Goal: Information Seeking & Learning: Learn about a topic

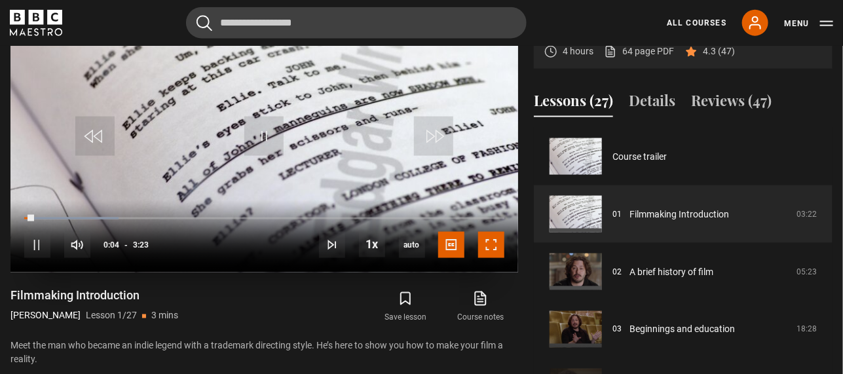
click at [483, 245] on span "Video Player" at bounding box center [491, 245] width 26 height 26
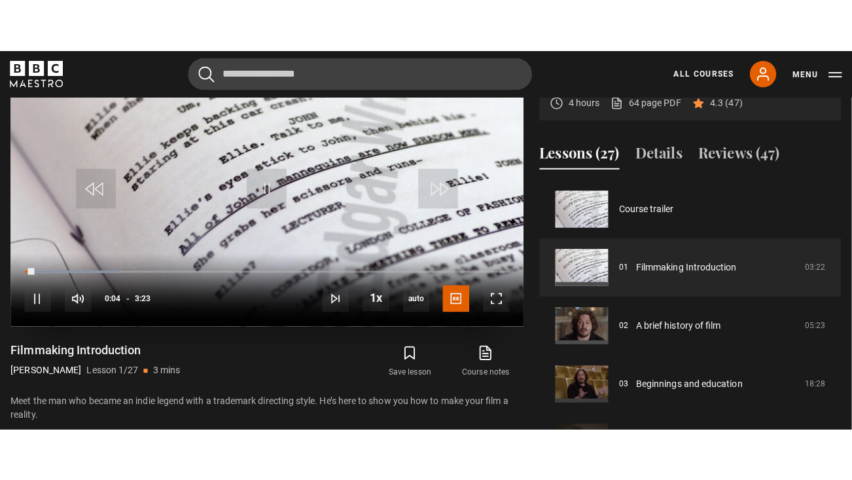
scroll to position [608, 0]
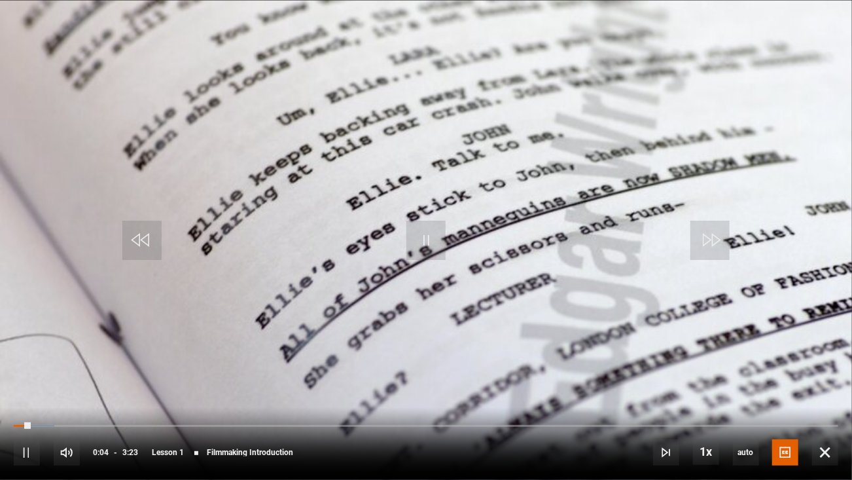
click at [575, 349] on video "Video Player" at bounding box center [426, 240] width 852 height 480
click at [412, 316] on video "Video Player" at bounding box center [426, 240] width 852 height 480
click at [105, 373] on div "25%" at bounding box center [105, 453] width 1 height 10
click at [92, 373] on div "14%" at bounding box center [111, 453] width 39 height 10
click at [96, 373] on div "6%" at bounding box center [96, 453] width 1 height 10
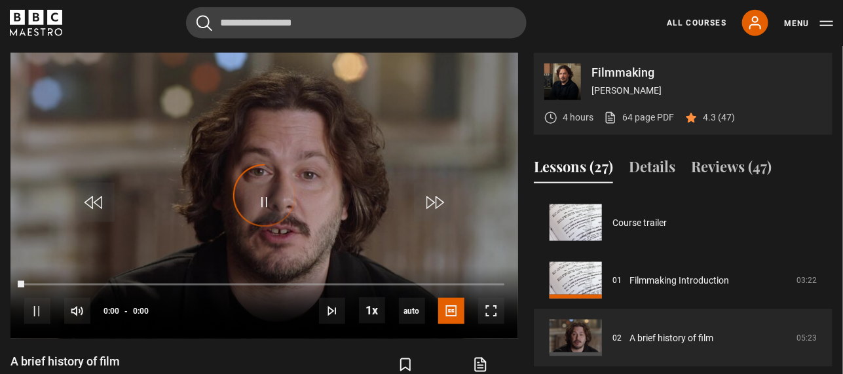
scroll to position [58, 0]
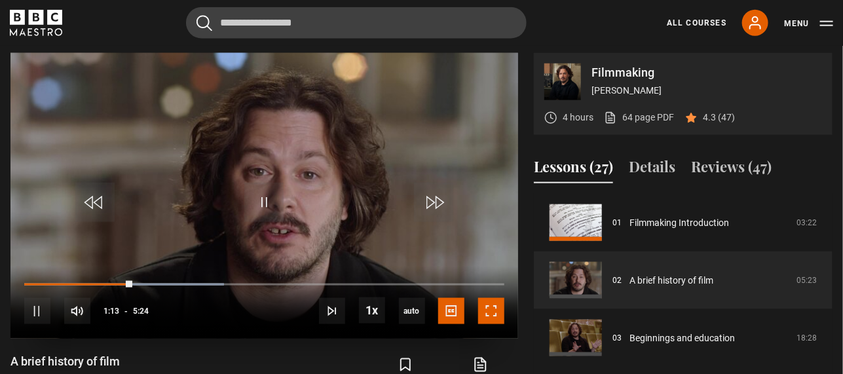
click at [501, 315] on span "Video Player" at bounding box center [491, 311] width 26 height 26
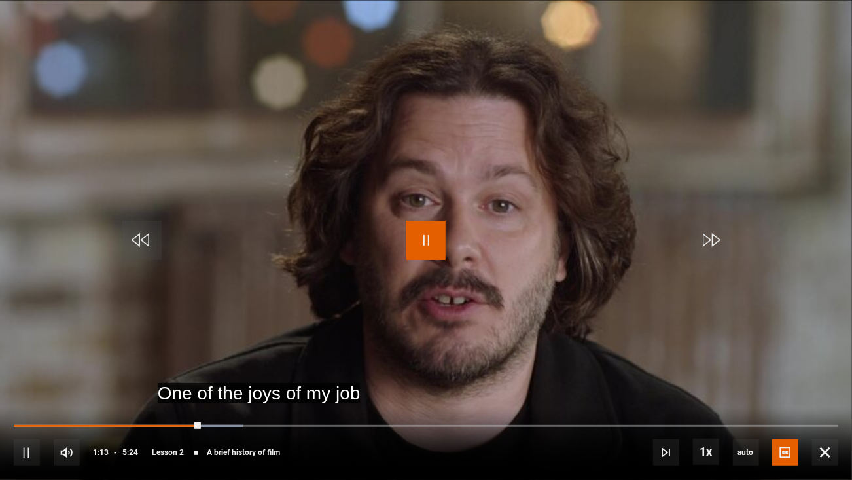
click at [429, 240] on span "Video Player" at bounding box center [426, 240] width 39 height 39
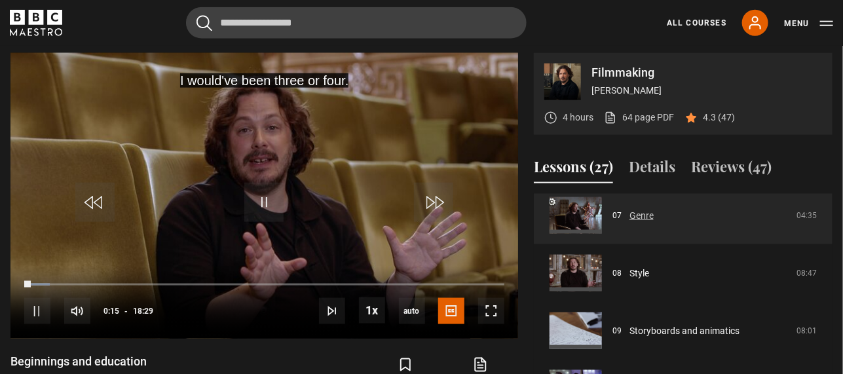
scroll to position [443, 0]
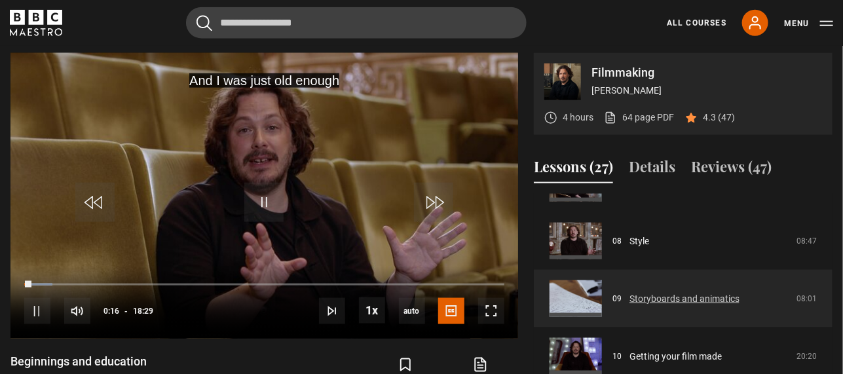
click at [629, 292] on link "Storyboards and animatics" at bounding box center [684, 299] width 110 height 14
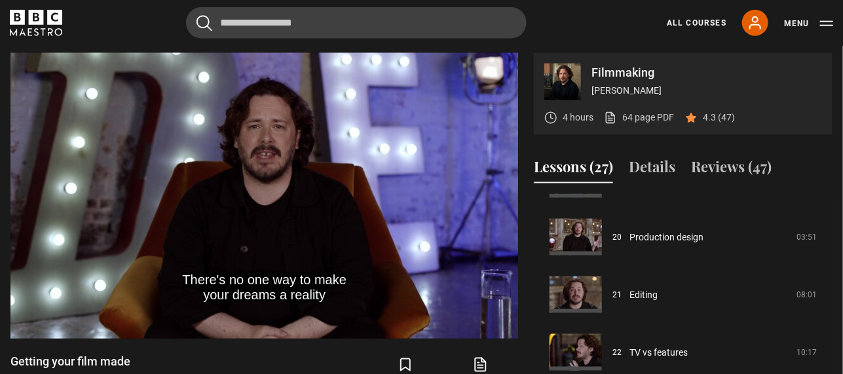
scroll to position [1172, 0]
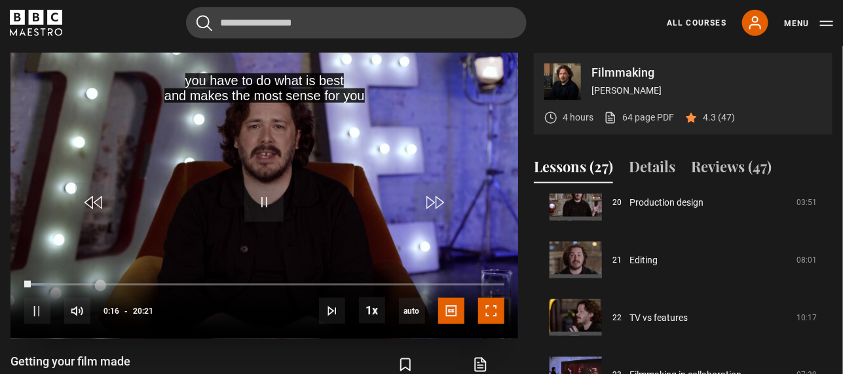
click at [499, 315] on span "Video Player" at bounding box center [491, 311] width 26 height 26
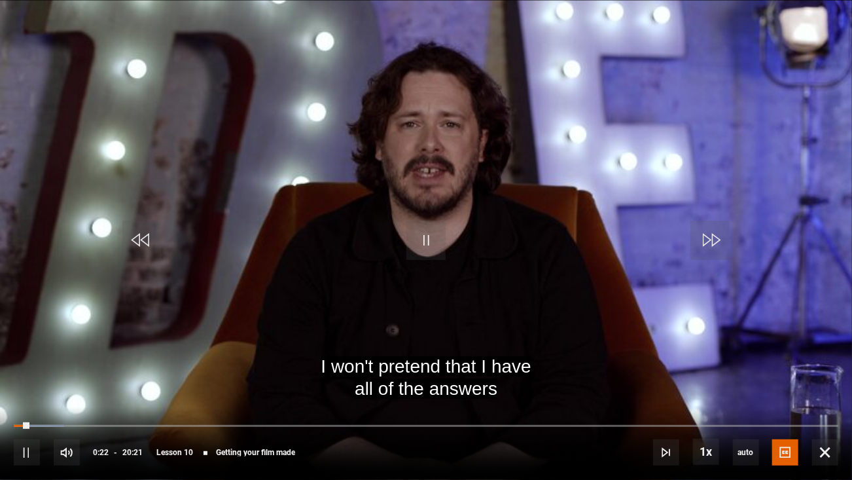
click at [231, 420] on div "10s Skip Back 10 seconds Pause 10s Skip Forward 10 seconds Loaded : 6.14% 05:13…" at bounding box center [426, 443] width 852 height 73
click at [214, 435] on div "10s Skip Back 10 seconds Pause 10s Skip Forward 10 seconds Loaded : 6.96% 05:27…" at bounding box center [426, 443] width 852 height 73
click at [225, 427] on div "10s Skip Back 10 seconds Pause 10s Skip Forward 10 seconds Loaded : 6.96% 04:59…" at bounding box center [426, 443] width 852 height 73
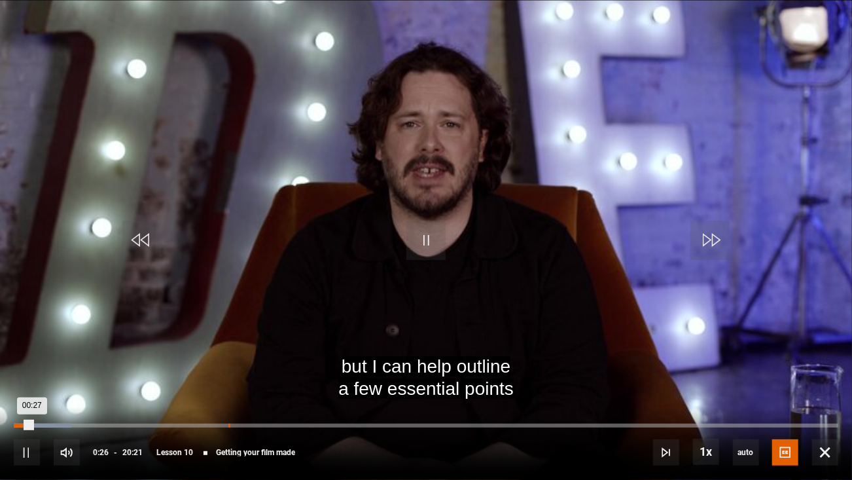
click at [228, 424] on div "05:17" at bounding box center [229, 426] width 2 height 4
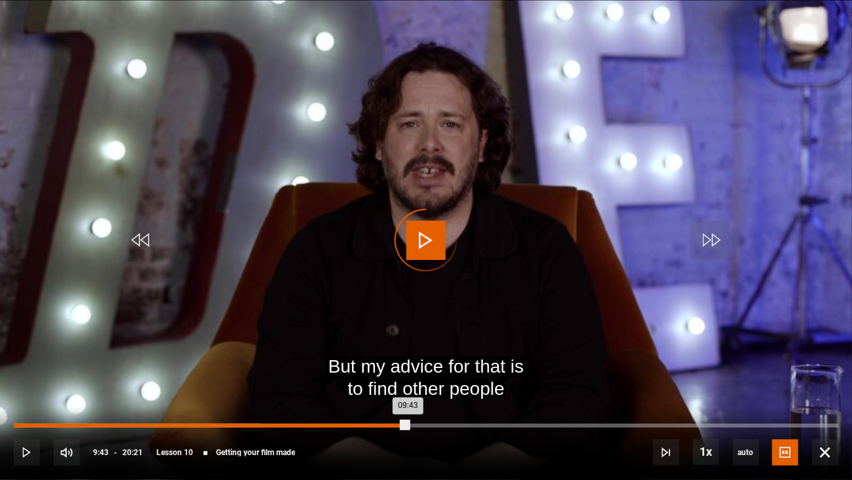
click at [408, 424] on div "Loaded : 29.89% 09:43 09:43" at bounding box center [426, 426] width 825 height 4
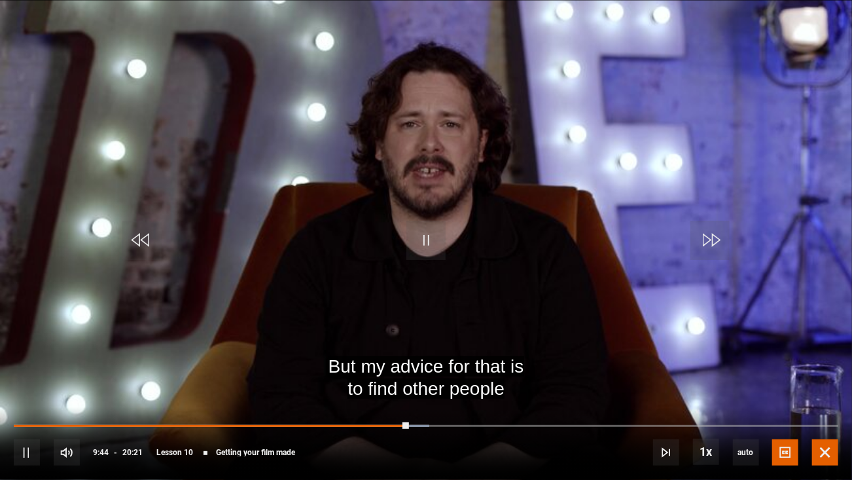
click at [814, 453] on span "Video Player" at bounding box center [825, 452] width 26 height 26
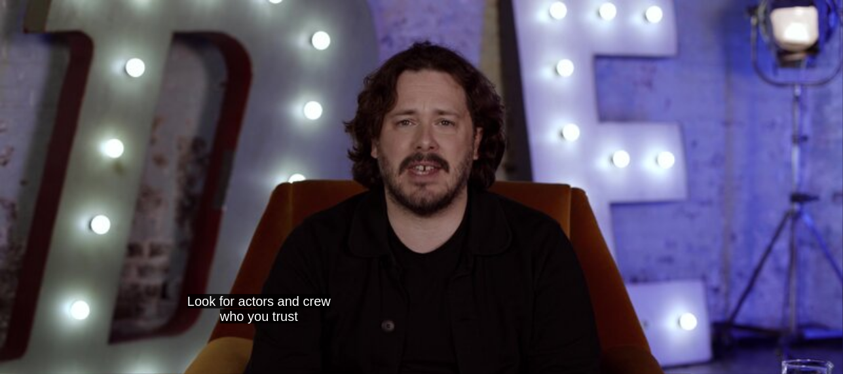
scroll to position [911, 0]
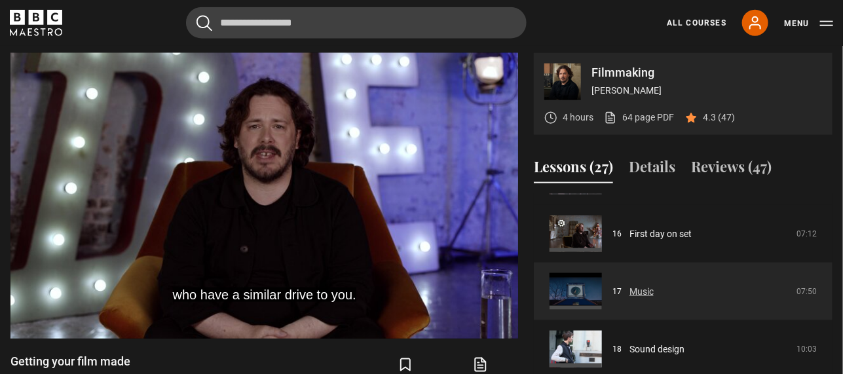
click at [653, 299] on link "Music" at bounding box center [641, 292] width 24 height 14
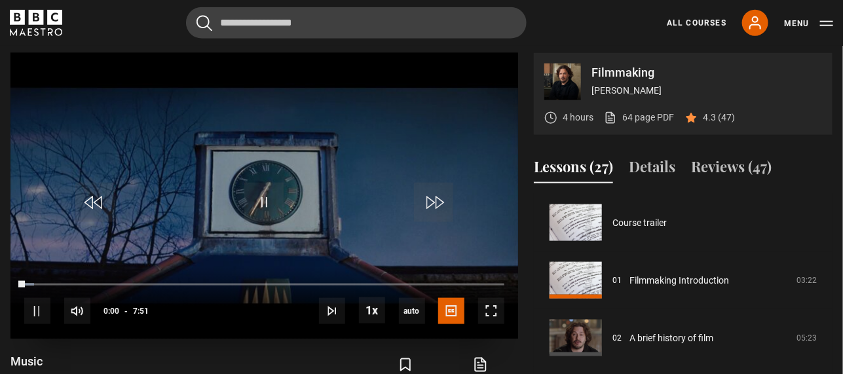
scroll to position [922, 0]
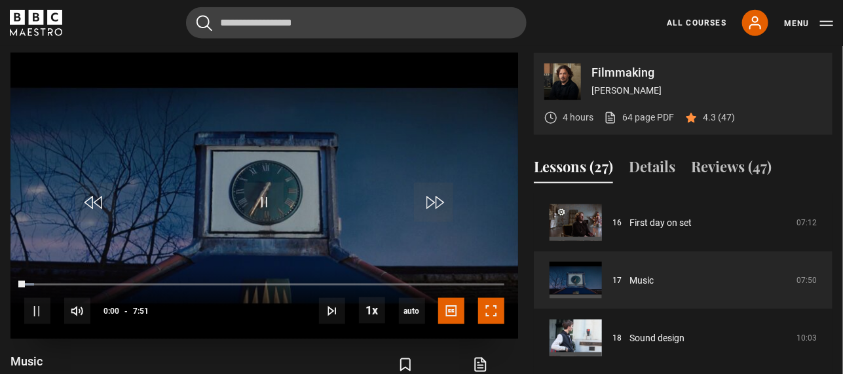
click at [486, 311] on span "Video Player" at bounding box center [491, 311] width 26 height 26
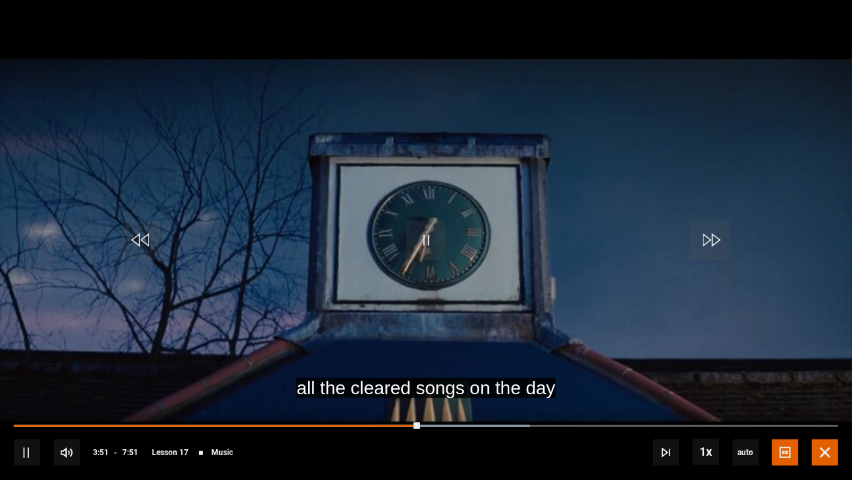
click at [819, 373] on span "Video Player" at bounding box center [825, 452] width 26 height 26
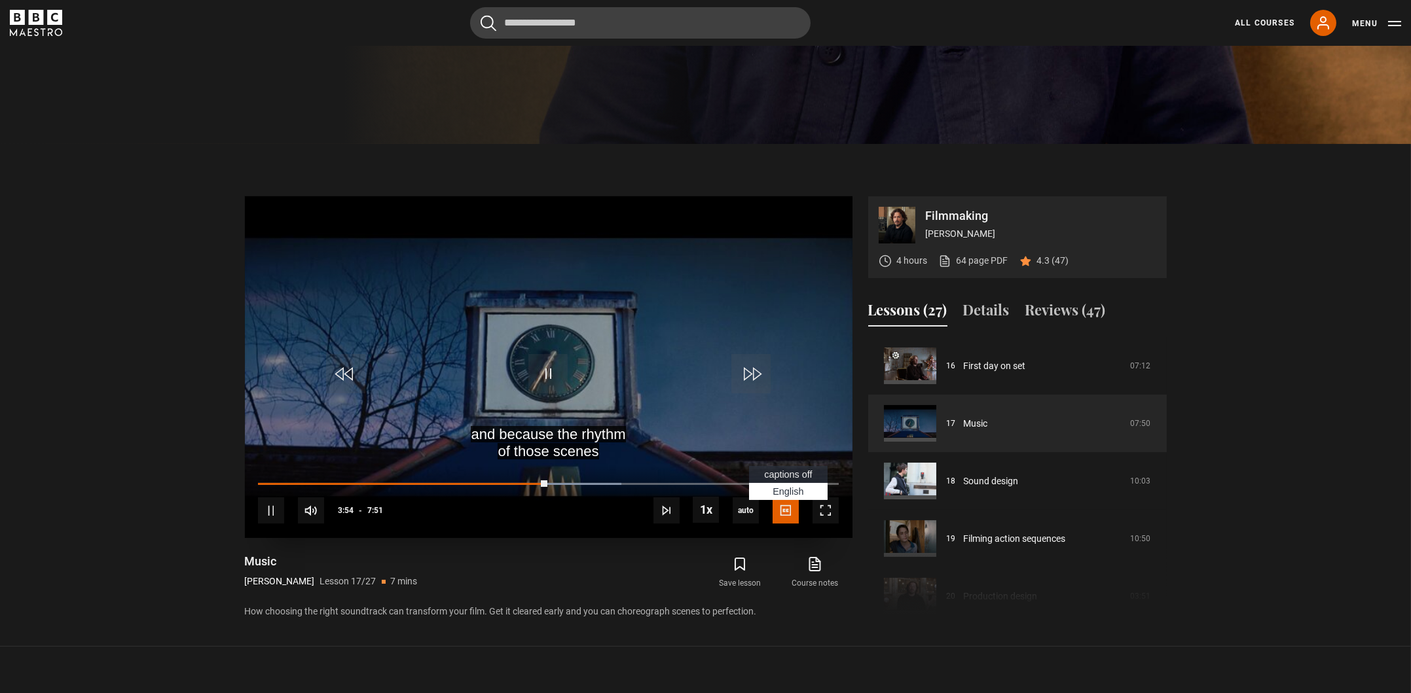
click at [782, 373] on span "Video Player" at bounding box center [785, 511] width 26 height 26
click at [785, 373] on span "Video Player" at bounding box center [785, 511] width 26 height 26
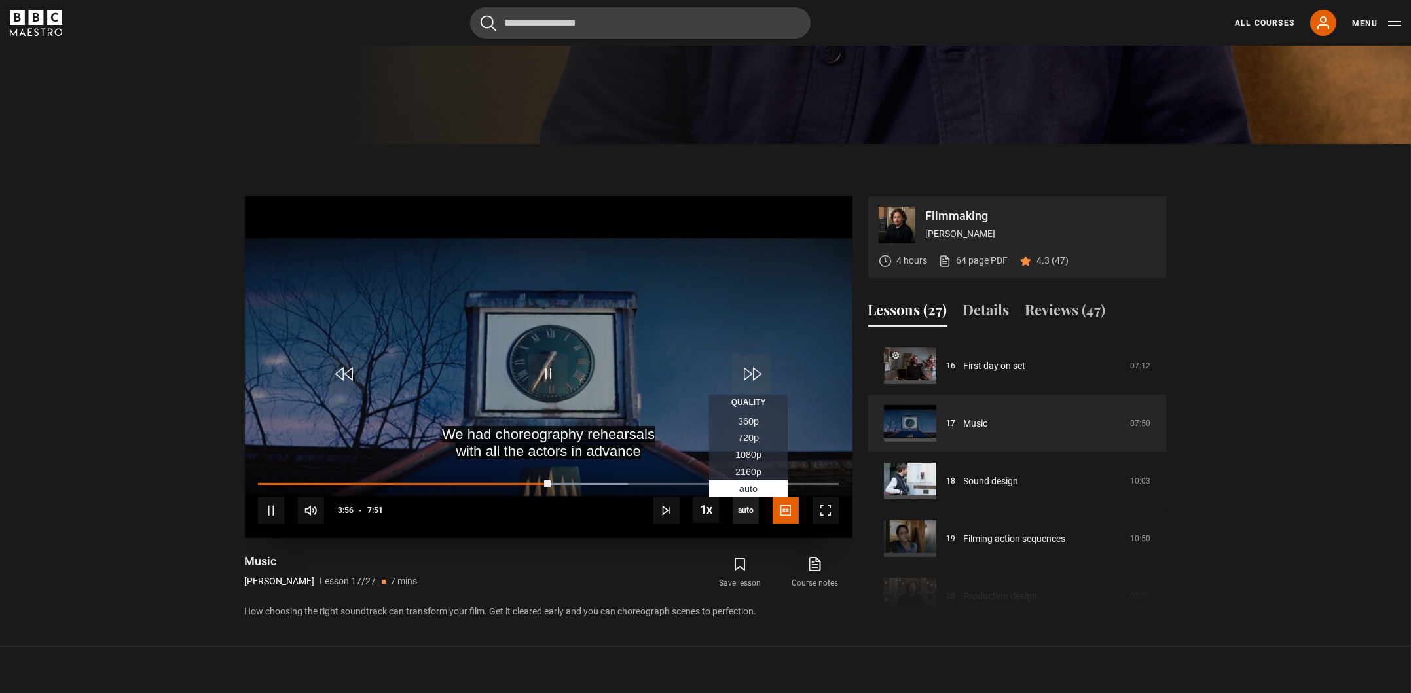
click at [754, 373] on span "auto" at bounding box center [746, 511] width 26 height 26
click at [749, 373] on span "2160p" at bounding box center [748, 472] width 26 height 10
click at [818, 373] on span "Video Player" at bounding box center [825, 511] width 26 height 26
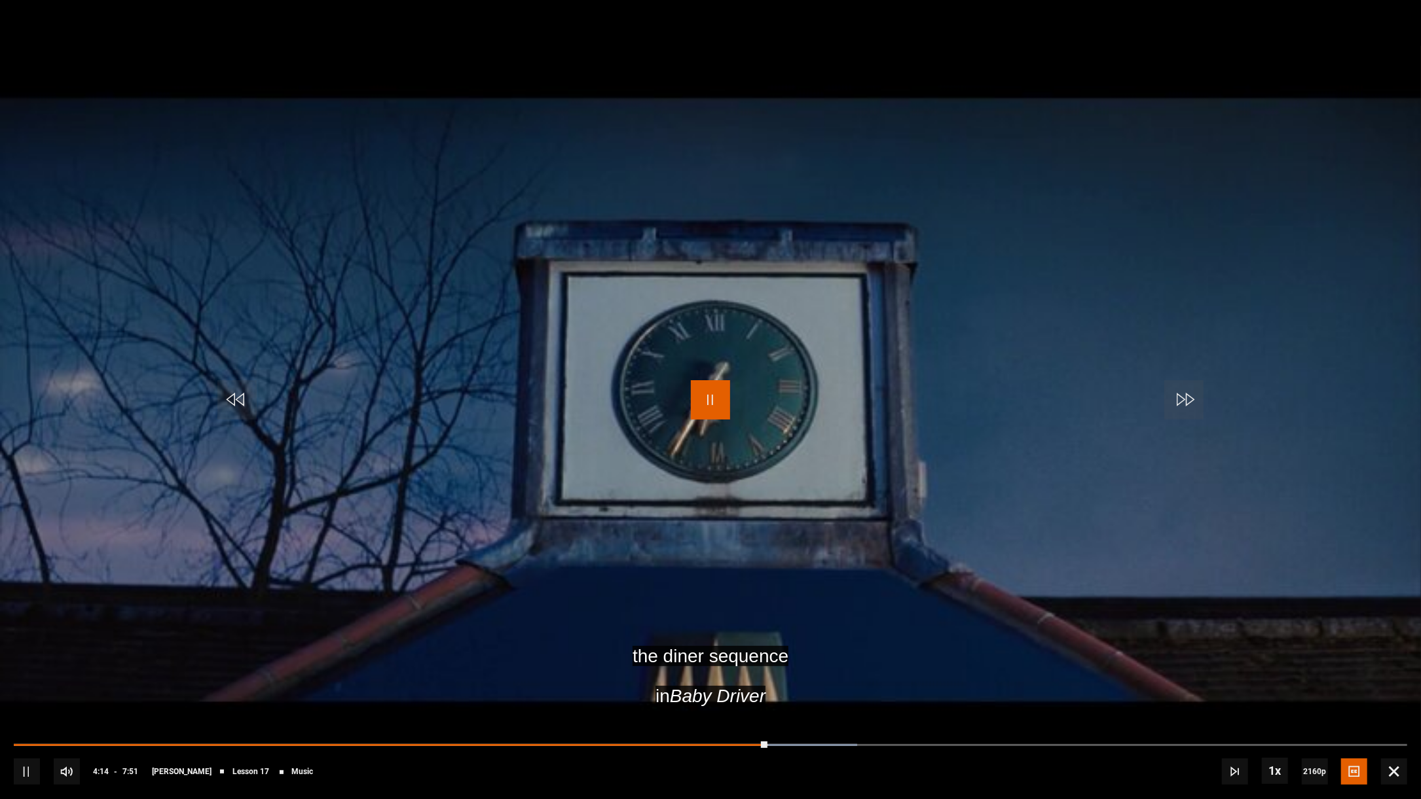
click at [710, 373] on span "Video Player" at bounding box center [710, 399] width 39 height 39
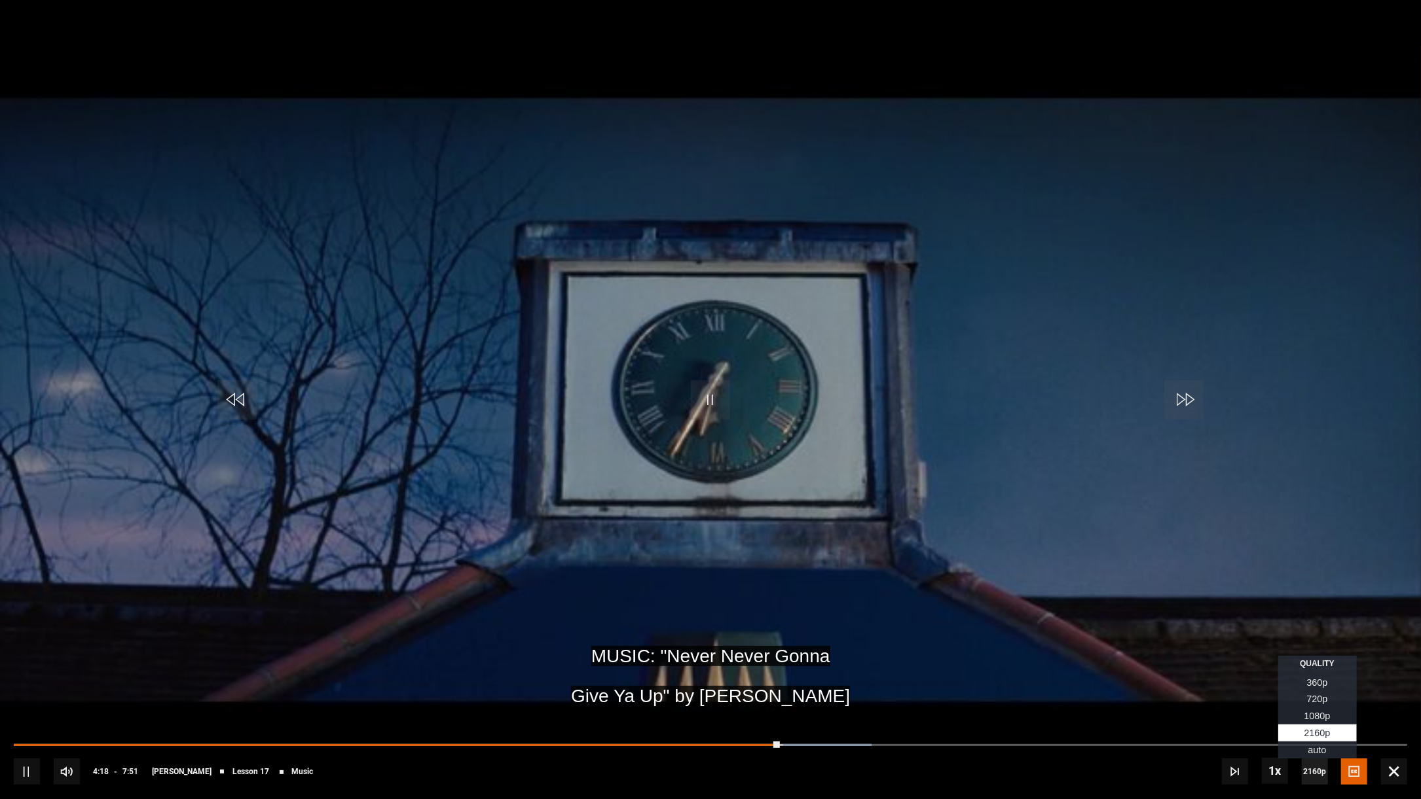
click at [842, 373] on span "2160p" at bounding box center [1314, 772] width 26 height 26
click at [842, 373] on span "1080p" at bounding box center [1317, 716] width 26 height 10
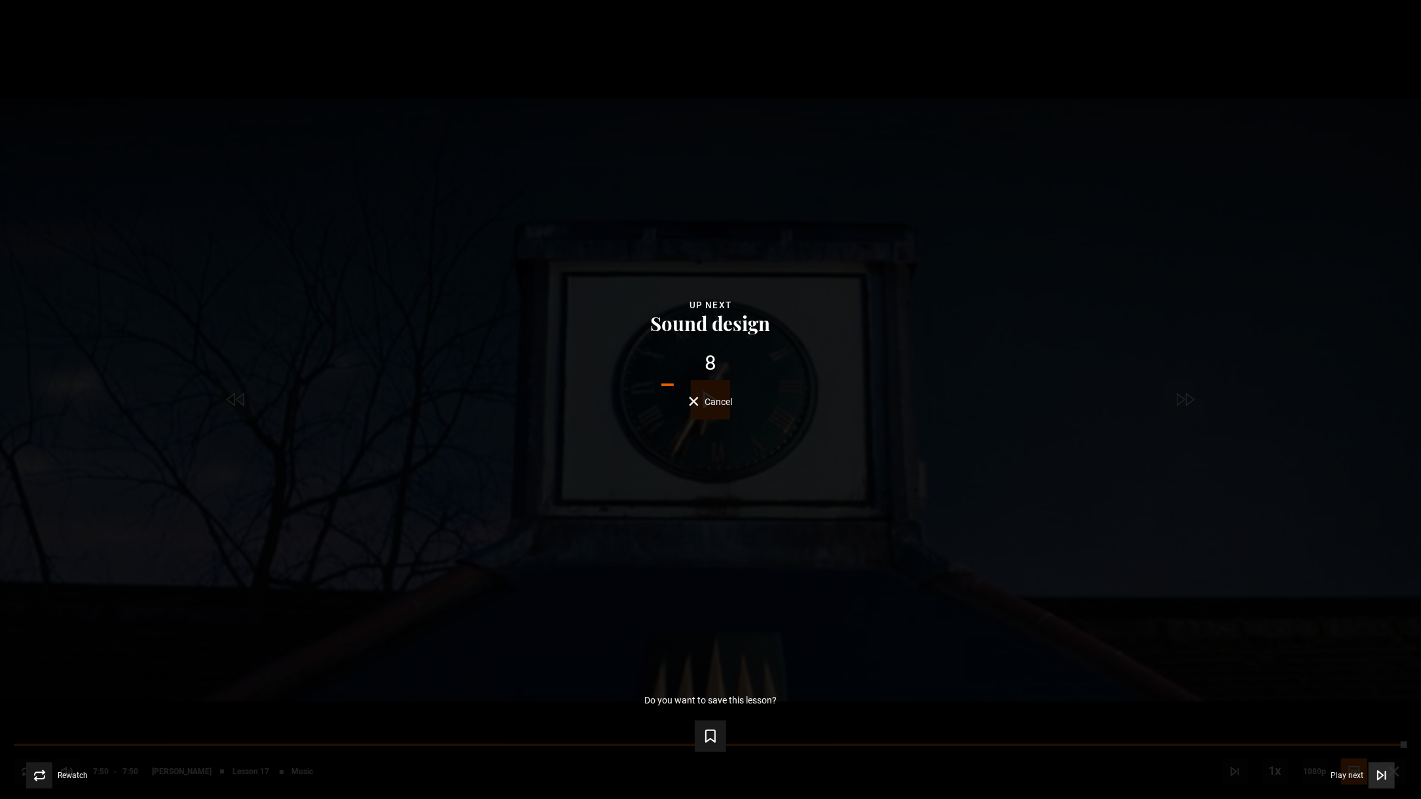
click at [842, 373] on icon "Video Player" at bounding box center [1379, 775] width 5 height 9
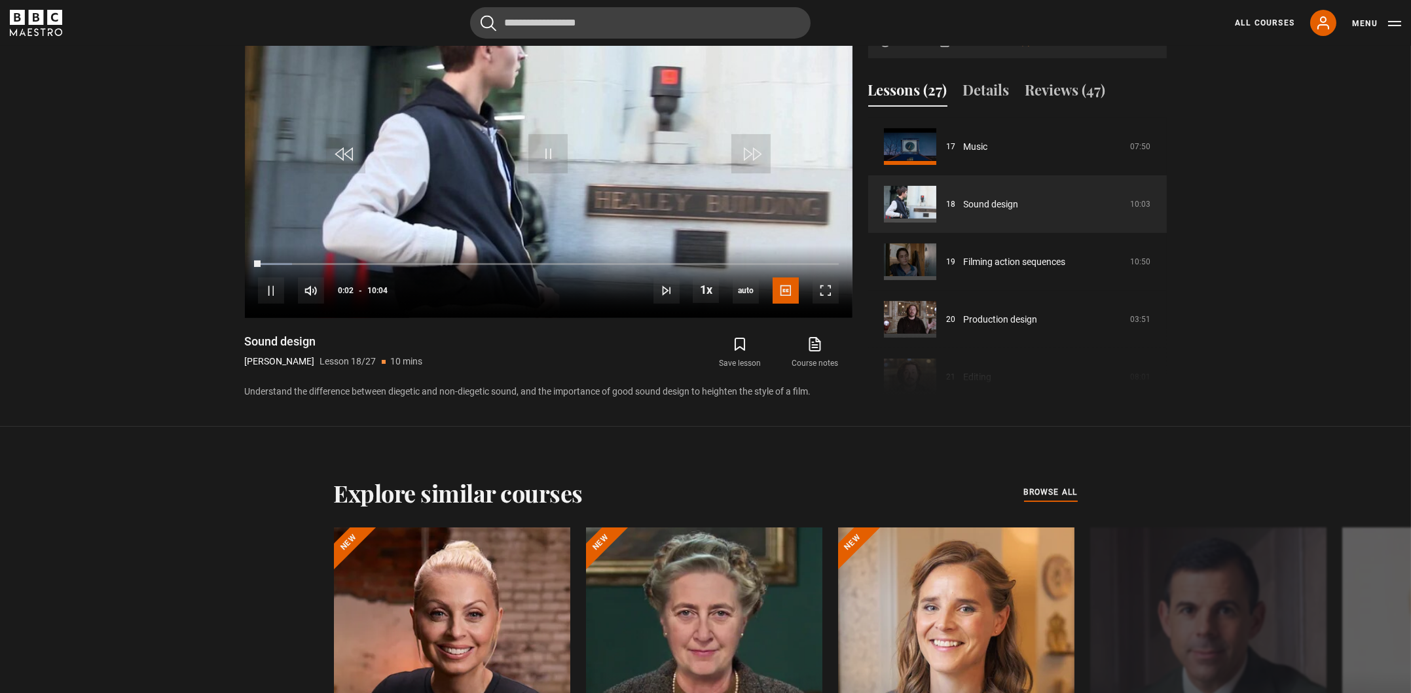
scroll to position [675, 0]
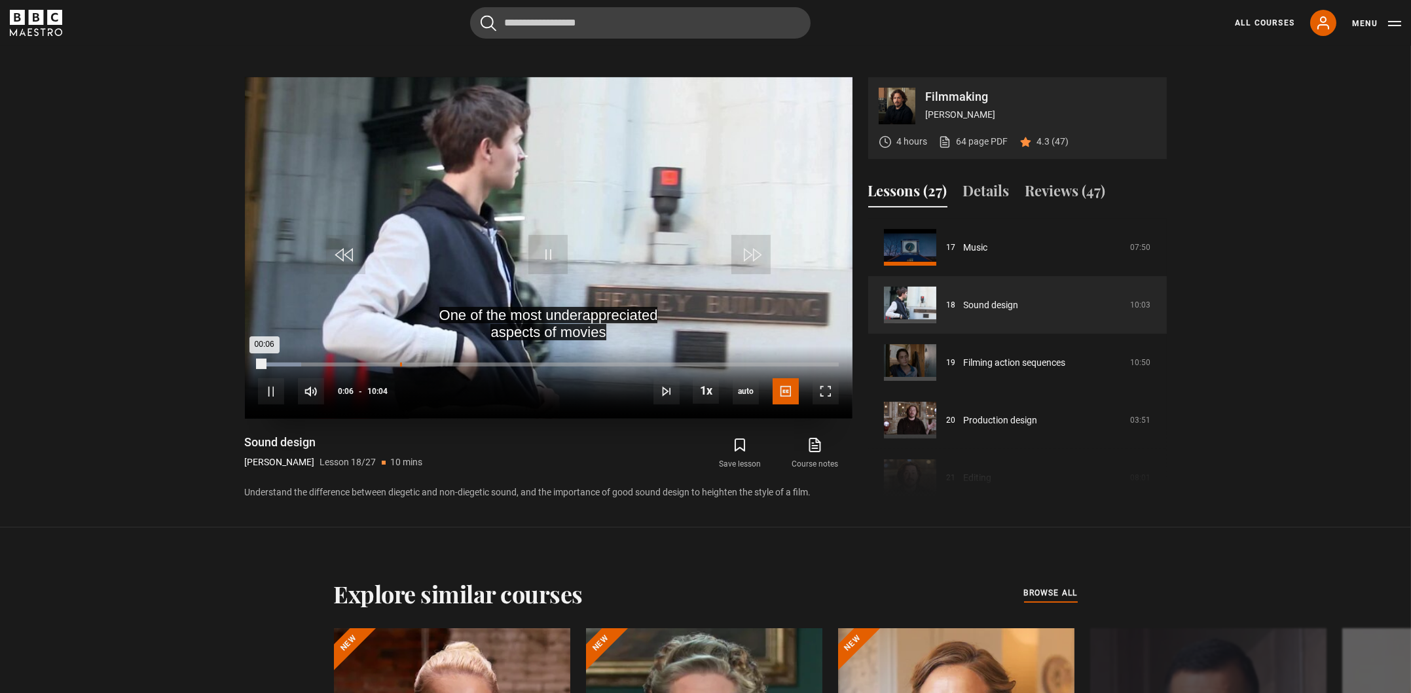
click at [400, 364] on div "Loaded : 7.45% 02:27 00:06" at bounding box center [548, 365] width 580 height 4
click at [517, 365] on div "10s Skip Back 10 seconds Pause 10s Skip Forward 10 seconds Loaded : 27.32% 02:3…" at bounding box center [549, 382] width 608 height 73
click at [530, 363] on div "Loaded : 28.97% 04:43 02:28" at bounding box center [548, 365] width 580 height 4
drag, startPoint x: 585, startPoint y: 363, endPoint x: 619, endPoint y: 361, distance: 34.1
click at [585, 364] on div "Loaded : 0.00% 05:40 05:40" at bounding box center [548, 365] width 580 height 3
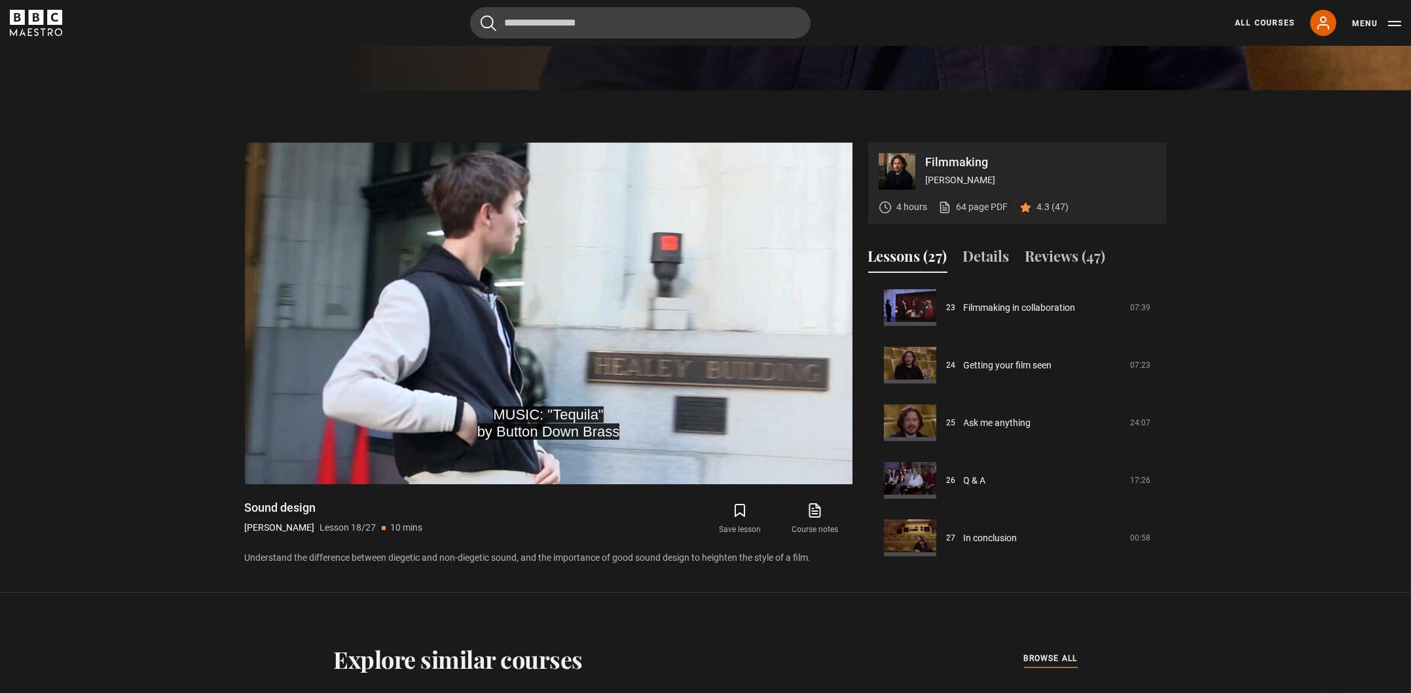
scroll to position [544, 0]
